Goal: Task Accomplishment & Management: Manage account settings

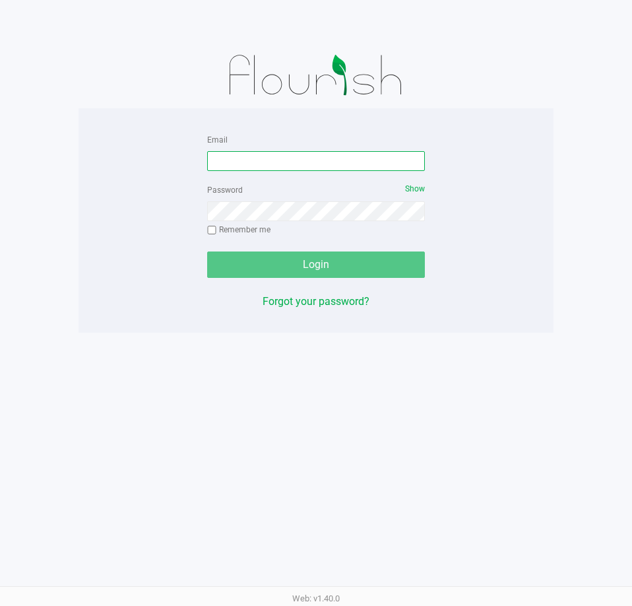
click at [296, 163] on input "Email" at bounding box center [316, 161] width 218 height 20
type input "[EMAIL_ADDRESS][DOMAIN_NAME]"
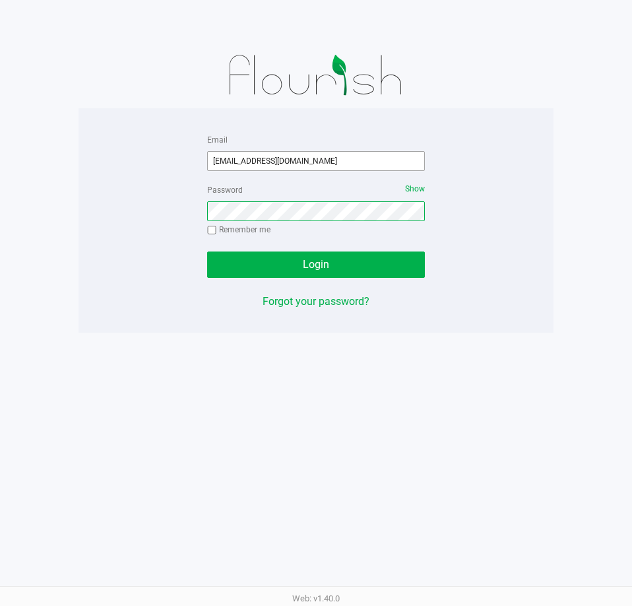
click at [207, 251] on button "Login" at bounding box center [316, 264] width 218 height 26
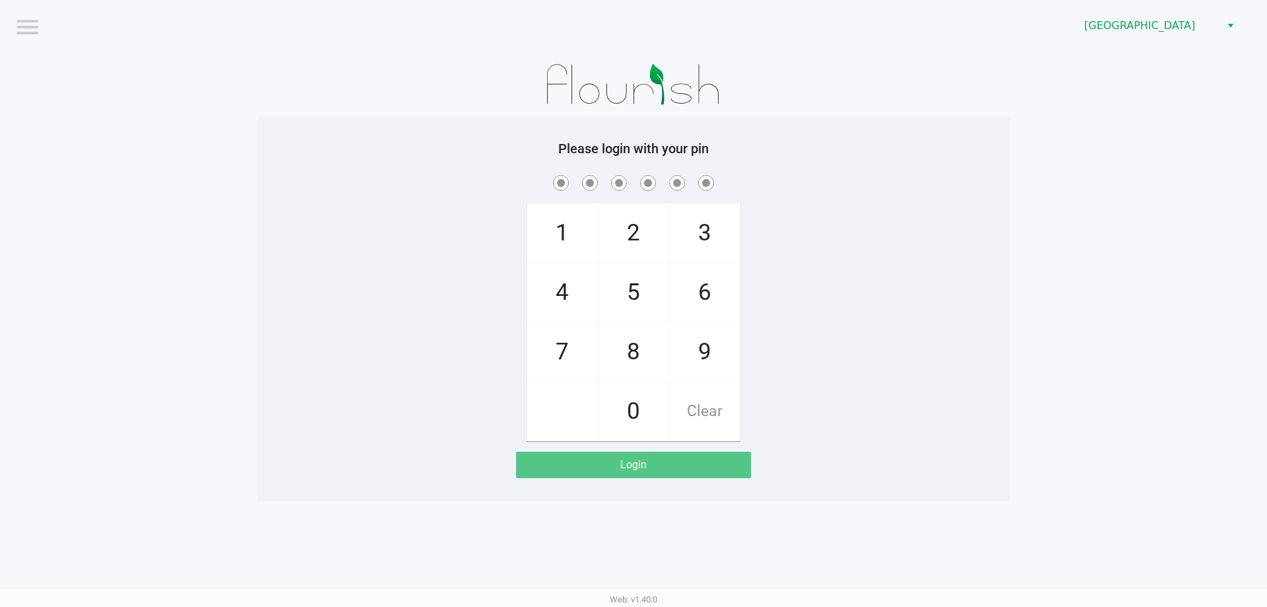
drag, startPoint x: 980, startPoint y: 125, endPoint x: 979, endPoint y: 116, distance: 9.3
click at [632, 119] on div "Please login with your pin 1 4 7 2 5 8 0 3 6 9 Clear Login" at bounding box center [633, 309] width 753 height 384
checkbox input "true"
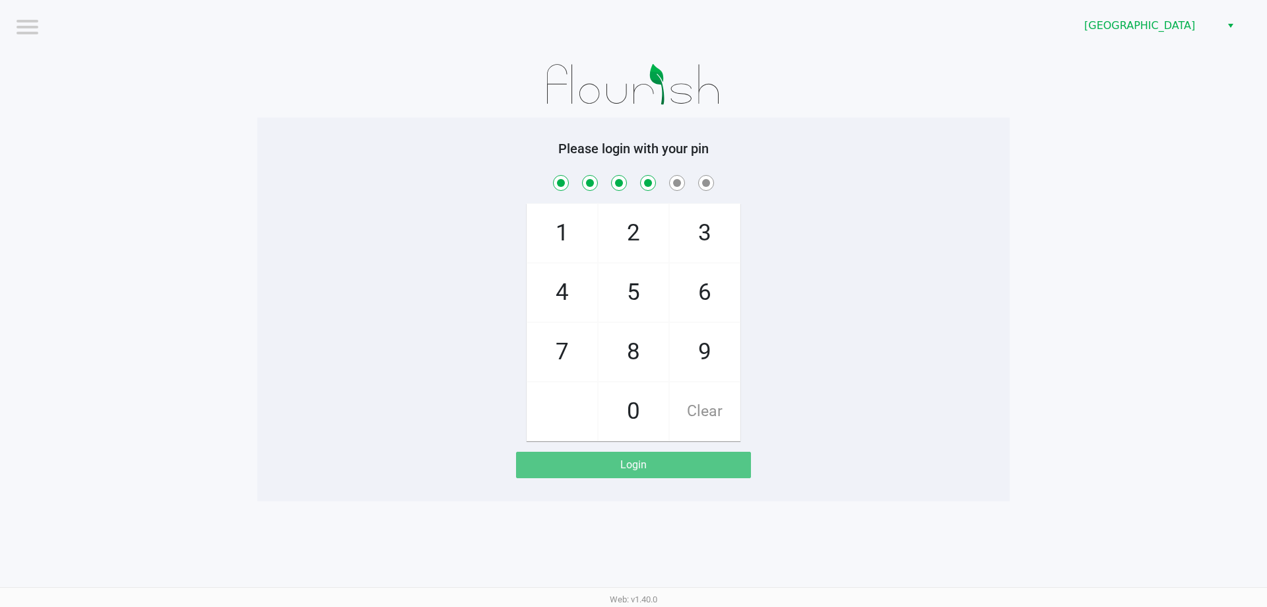
checkbox input "true"
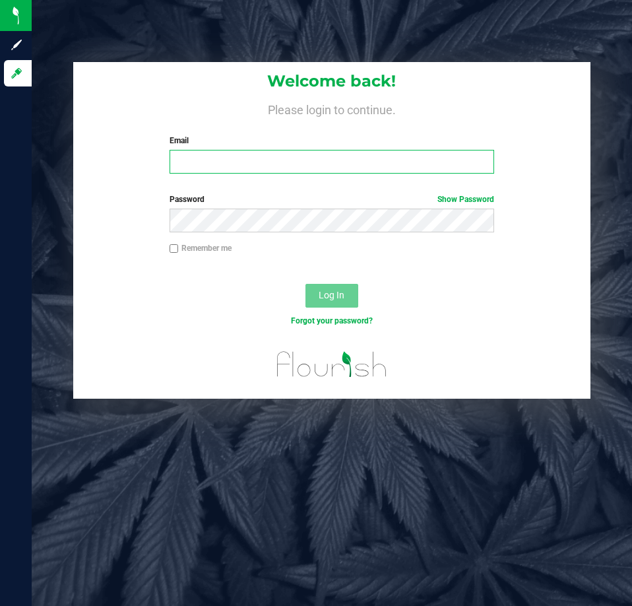
click at [246, 154] on input "Email" at bounding box center [332, 162] width 325 height 24
type input "dwhitehead@liveparallel.com"
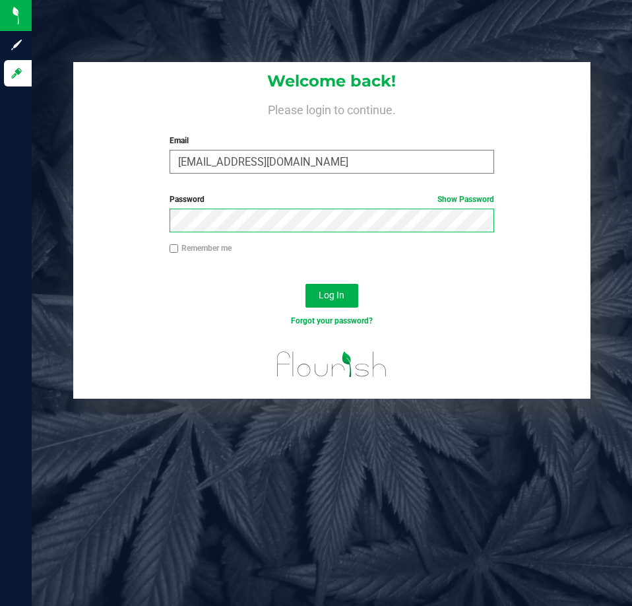
click at [306, 284] on button "Log In" at bounding box center [332, 296] width 53 height 24
